Goal: Obtain resource: Obtain resource

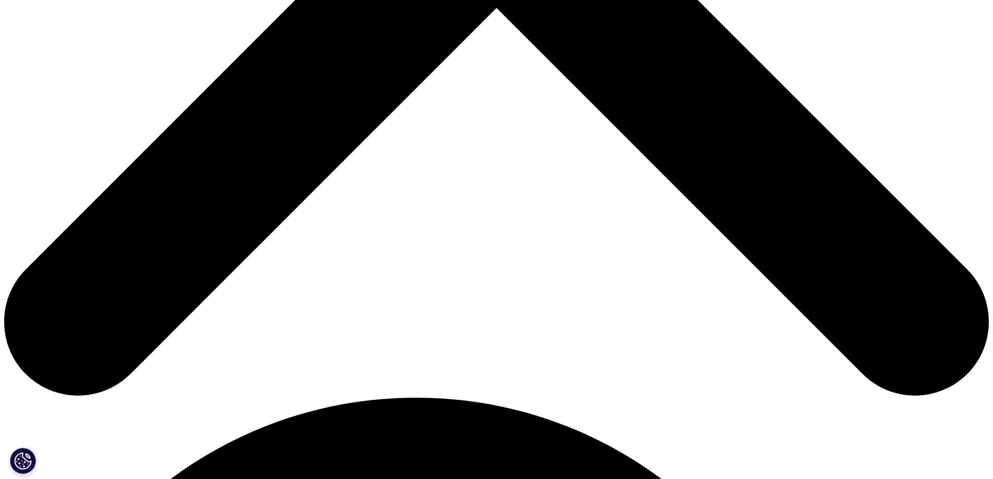
scroll to position [573, 0]
